Goal: Participate in discussion: Engage in conversation with other users on a specific topic

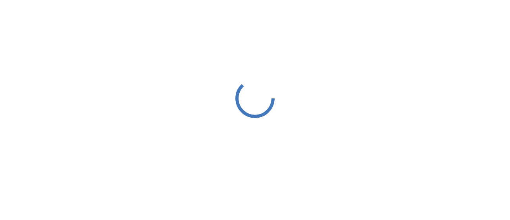
click at [259, 101] on icon at bounding box center [254, 98] width 39 height 39
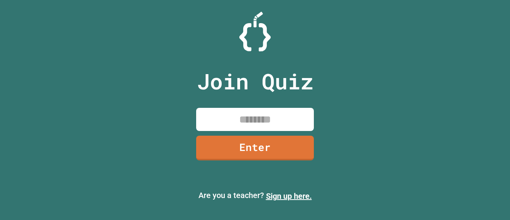
click at [248, 116] on input at bounding box center [255, 119] width 118 height 23
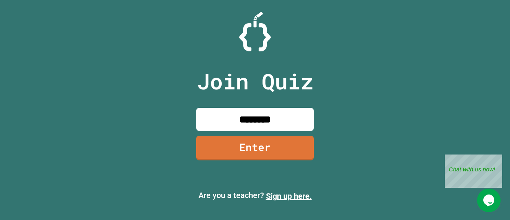
type input "********"
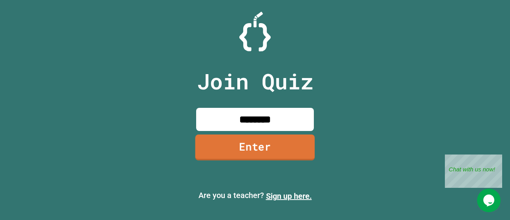
click at [274, 152] on link "Enter" at bounding box center [255, 147] width 120 height 26
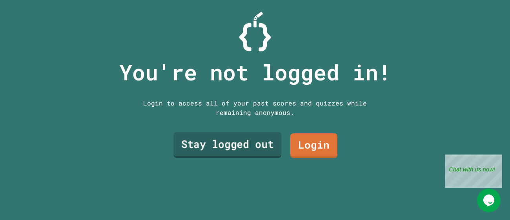
click at [271, 147] on link "Stay logged out" at bounding box center [227, 145] width 108 height 26
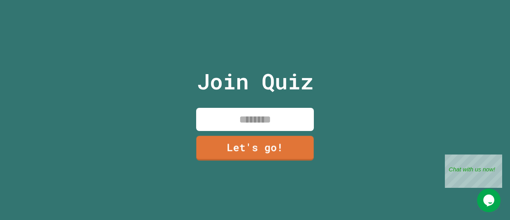
click at [274, 127] on input at bounding box center [255, 119] width 118 height 23
type input "*"
type input "***"
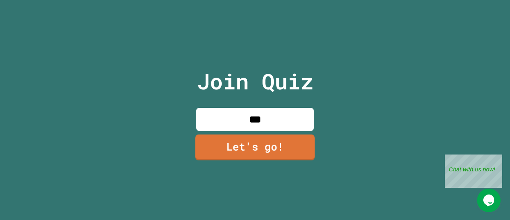
click at [297, 148] on link "Let's go!" at bounding box center [254, 147] width 119 height 26
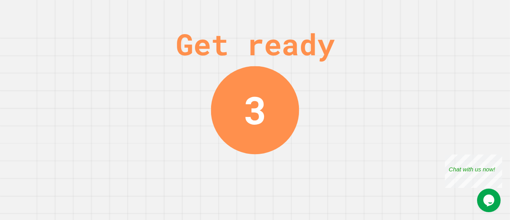
click at [258, 129] on div "3" at bounding box center [254, 109] width 23 height 57
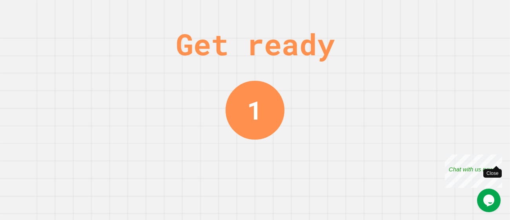
click at [496, 161] on div "Close" at bounding box center [496, 159] width 10 height 10
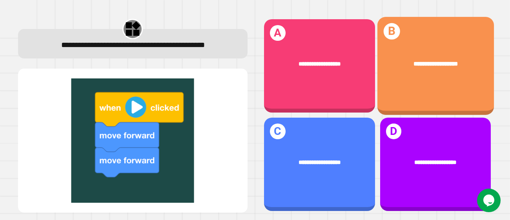
click at [395, 73] on div "**********" at bounding box center [435, 64] width 116 height 34
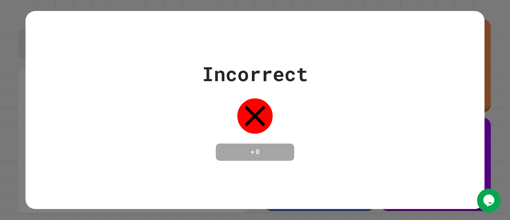
click at [373, 195] on div "Incorrect + 0" at bounding box center [254, 110] width 459 height 198
click at [443, 216] on div "Incorrect + 0" at bounding box center [255, 110] width 510 height 220
click at [508, 37] on div "Incorrect + 0" at bounding box center [255, 110] width 510 height 220
click at [504, 109] on div "Incorrect + 0" at bounding box center [255, 110] width 510 height 220
click at [258, 96] on div at bounding box center [254, 115] width 39 height 39
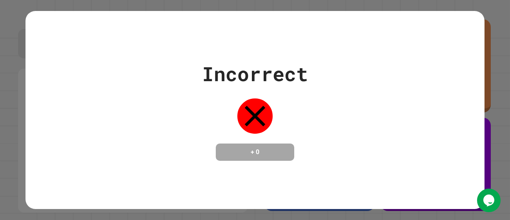
click at [265, 168] on div "Incorrect + 0" at bounding box center [254, 110] width 459 height 198
click at [268, 157] on h4 "+ 0" at bounding box center [254, 151] width 63 height 9
click at [259, 110] on icon at bounding box center [254, 115] width 35 height 35
click at [496, 131] on div "Incorrect + 0" at bounding box center [255, 110] width 510 height 220
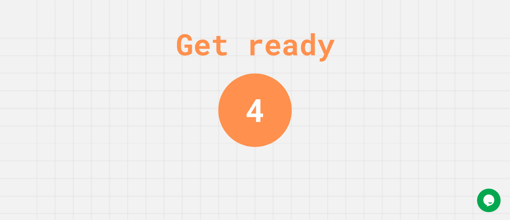
click at [287, 153] on div "Get ready 4" at bounding box center [255, 110] width 510 height 220
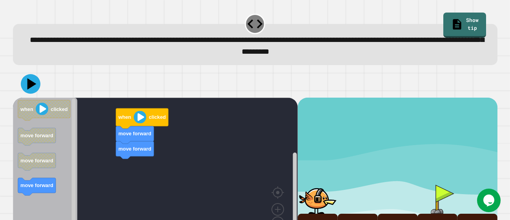
scroll to position [26, 0]
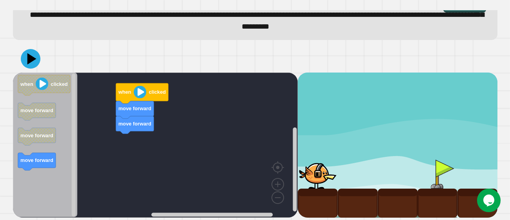
click at [140, 93] on image "Blockly Workspace" at bounding box center [139, 91] width 13 height 13
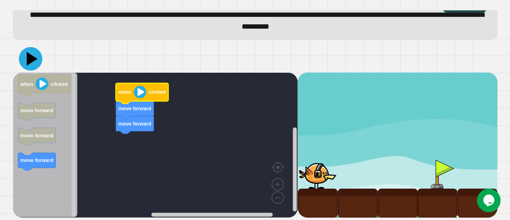
click at [29, 59] on icon at bounding box center [32, 59] width 11 height 14
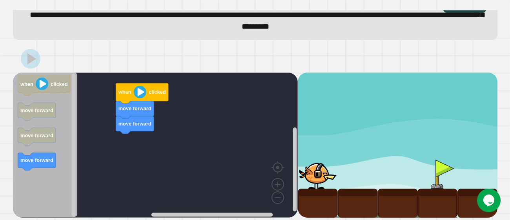
click at [184, 125] on div "move forward move forward when clicked when clicked move forward move forward m…" at bounding box center [155, 145] width 285 height 145
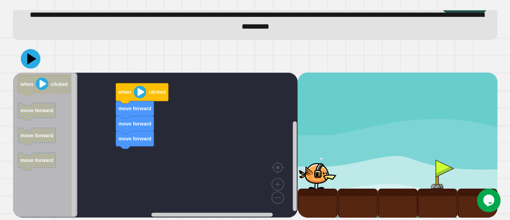
click at [148, 153] on div "move forward move forward move forward when clicked when clicked move forward m…" at bounding box center [155, 145] width 285 height 145
click at [136, 93] on image "Blockly Workspace" at bounding box center [139, 91] width 13 height 13
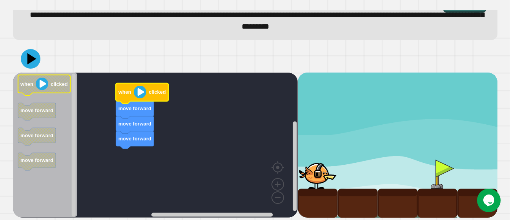
click at [45, 85] on image "Blockly Workspace" at bounding box center [42, 84] width 13 height 13
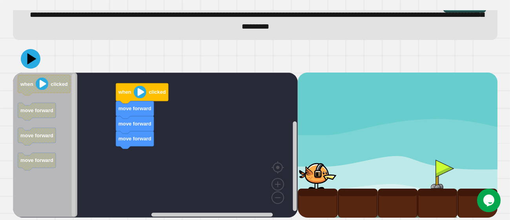
click at [34, 61] on icon at bounding box center [31, 59] width 20 height 20
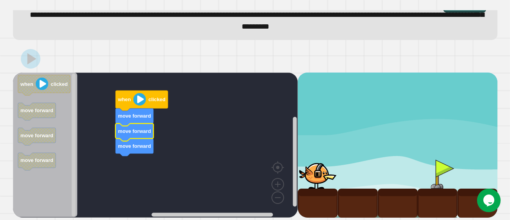
click at [133, 112] on icon "Blockly Workspace" at bounding box center [134, 117] width 38 height 18
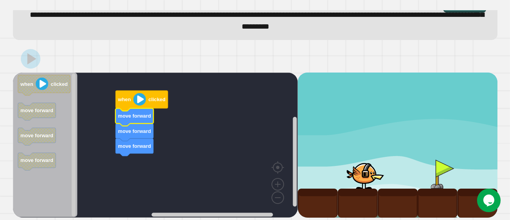
click at [138, 104] on image "Blockly Workspace" at bounding box center [139, 99] width 13 height 13
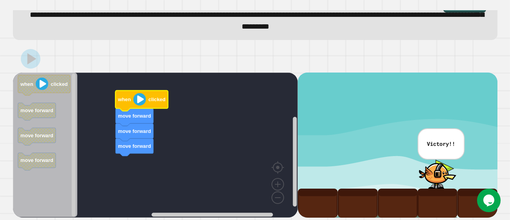
click at [409, 175] on div "**********" at bounding box center [255, 110] width 510 height 220
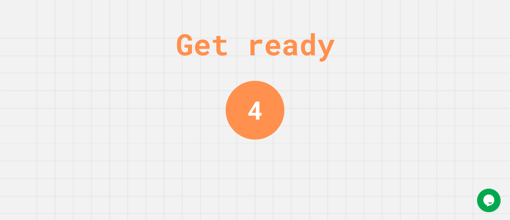
scroll to position [0, 0]
click at [329, 101] on div "Get ready 3" at bounding box center [255, 110] width 510 height 220
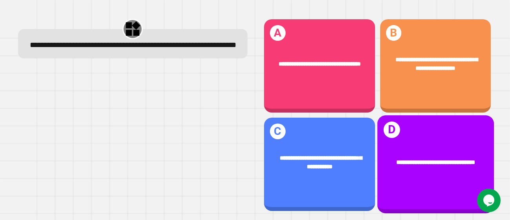
click at [407, 81] on div "**********" at bounding box center [435, 63] width 111 height 41
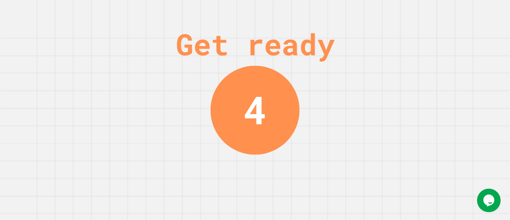
click at [331, 136] on div "Get ready 4" at bounding box center [255, 110] width 510 height 220
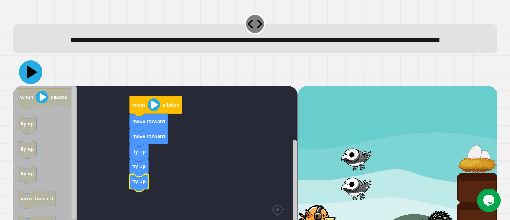
click at [27, 79] on icon at bounding box center [32, 72] width 11 height 14
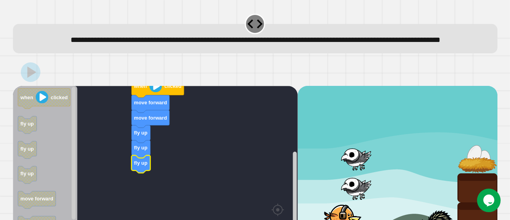
scroll to position [55, 0]
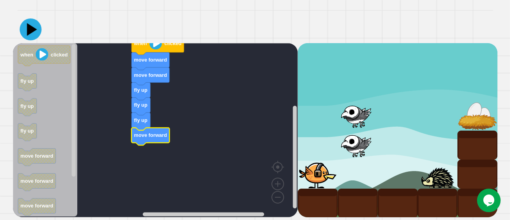
click at [25, 28] on icon at bounding box center [31, 30] width 22 height 22
click at [317, 173] on div at bounding box center [318, 174] width 40 height 29
click at [217, 147] on rect "Blockly Workspace" at bounding box center [155, 130] width 285 height 174
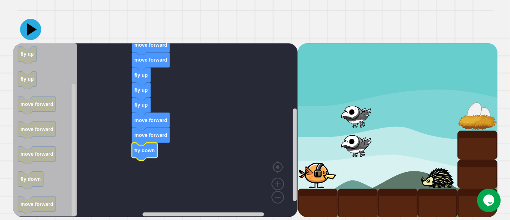
click at [27, 34] on icon at bounding box center [30, 29] width 21 height 21
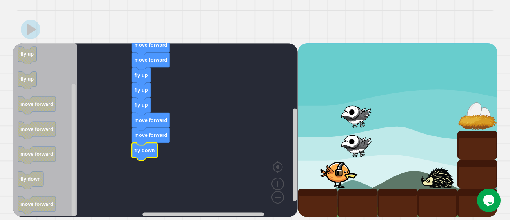
click at [211, 188] on rect "Blockly Workspace" at bounding box center [155, 130] width 285 height 174
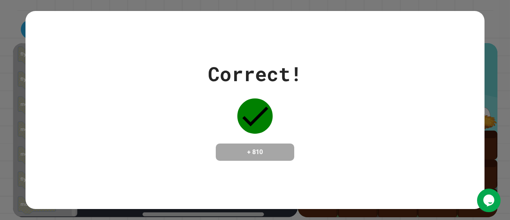
click at [501, 163] on div "Correct! + 810" at bounding box center [255, 110] width 510 height 220
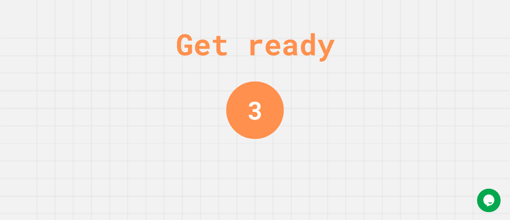
scroll to position [0, 0]
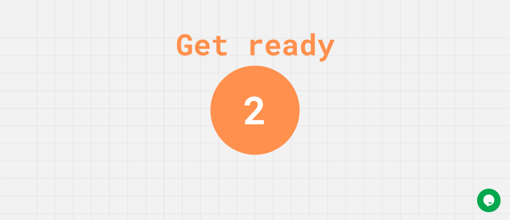
click at [369, 97] on div "Get ready 2" at bounding box center [255, 110] width 510 height 220
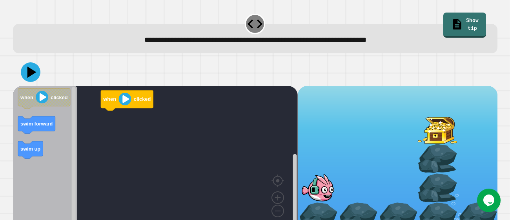
scroll to position [14, 0]
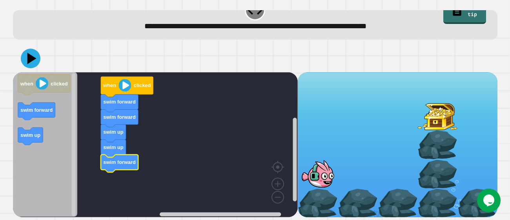
click at [27, 58] on icon at bounding box center [31, 59] width 20 height 20
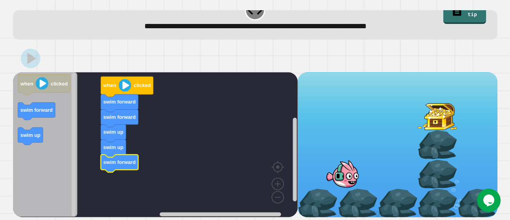
click at [163, 144] on rect "Blockly Workspace" at bounding box center [155, 144] width 285 height 145
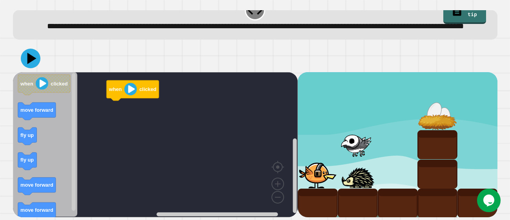
scroll to position [26, 0]
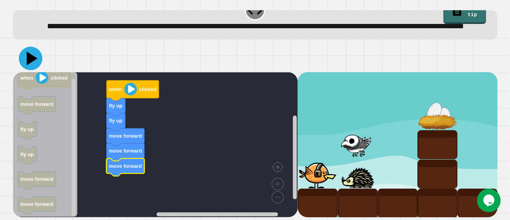
click at [30, 70] on button at bounding box center [31, 59] width 24 height 24
